Goal: Check status: Check status

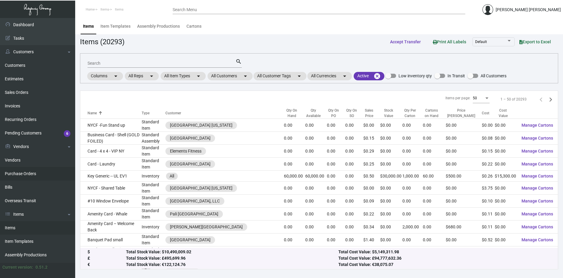
click at [27, 173] on link "Purchase Orders" at bounding box center [37, 174] width 75 height 14
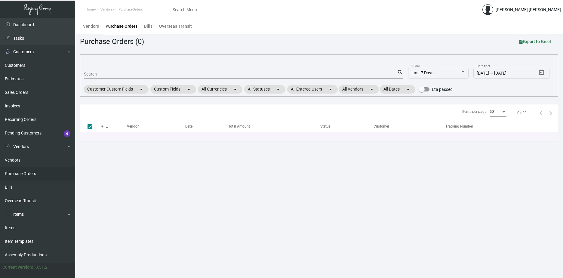
click at [112, 71] on div "Search" at bounding box center [240, 73] width 313 height 9
click at [110, 72] on input "Search" at bounding box center [240, 74] width 313 height 5
paste input "104337"
type input "104337"
checkbox input "false"
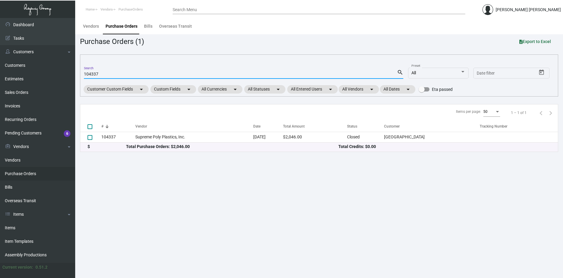
type input "104337"
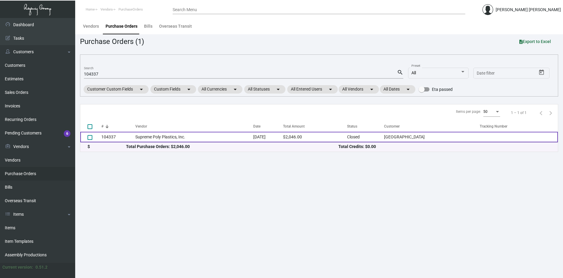
click at [198, 136] on td "Supreme Poly Plastics, Inc." at bounding box center [194, 137] width 118 height 11
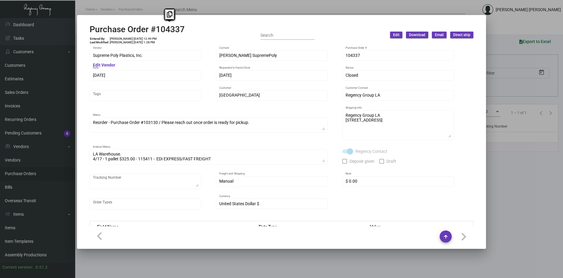
drag, startPoint x: 198, startPoint y: 26, endPoint x: 155, endPoint y: 31, distance: 43.2
click at [155, 31] on div "Purchase Order #104337 Entered By: [PERSON_NAME] [DATE] 12:49 PM Last Modified:…" at bounding box center [281, 34] width 383 height 21
copy h2 "104337"
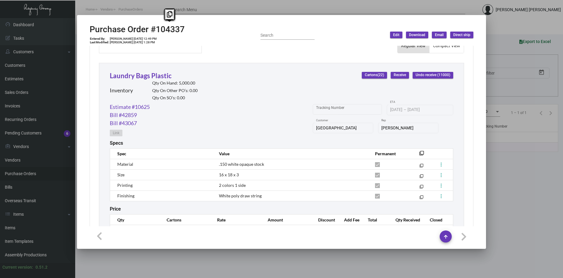
scroll to position [293, 0]
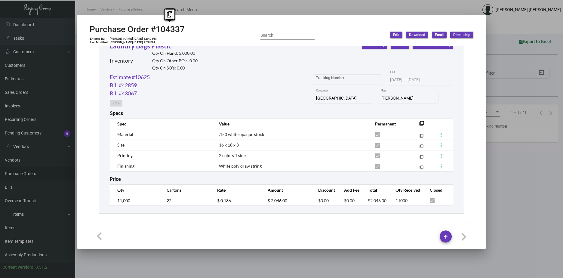
click at [533, 232] on div at bounding box center [281, 139] width 563 height 278
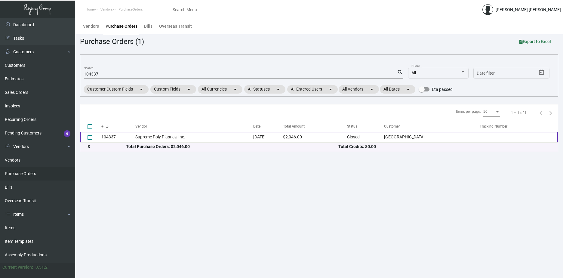
click at [190, 132] on td "Supreme Poly Plastics, Inc." at bounding box center [194, 137] width 118 height 11
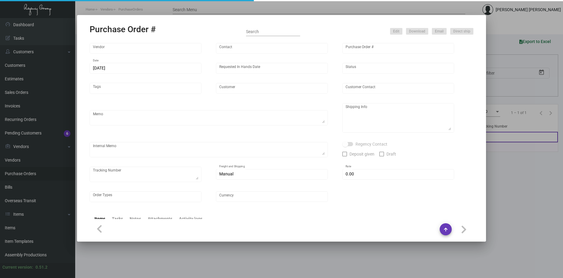
type input "Supreme Poly Plastics, Inc."
type input "[PERSON_NAME] SupremePoly"
type input "104337"
type input "[DATE]"
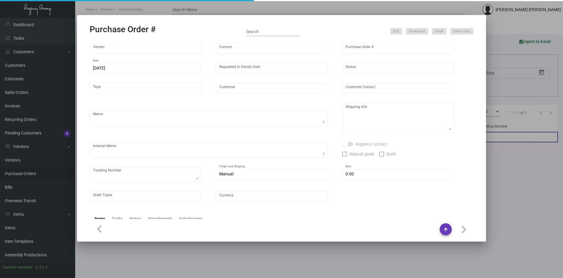
type input "[GEOGRAPHIC_DATA]"
type textarea "Reorder - Purchase Order #103130 / Please reach out once order is ready for pic…"
type textarea "Regency Group LA [STREET_ADDRESS]"
type textarea "LA Warehouse. 4/17 - 1 pallet $325.00 - 115411 - EDI EXPRESS/FAST FREIGHT"
checkbox input "true"
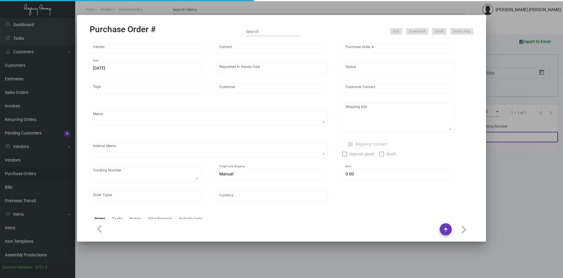
type input "$ 0.00"
type input "United States Dollar $"
